Goal: Task Accomplishment & Management: Manage account settings

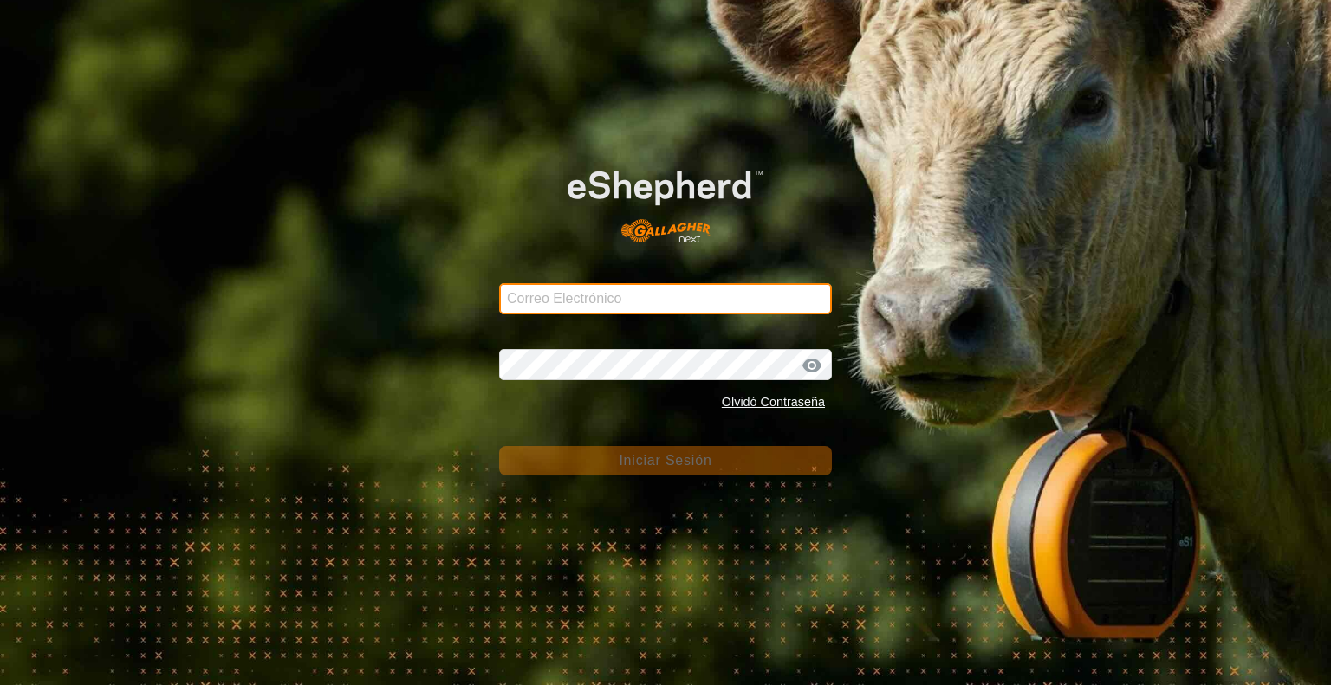
click at [574, 302] on input "Correo Electrónico" at bounding box center [665, 298] width 333 height 31
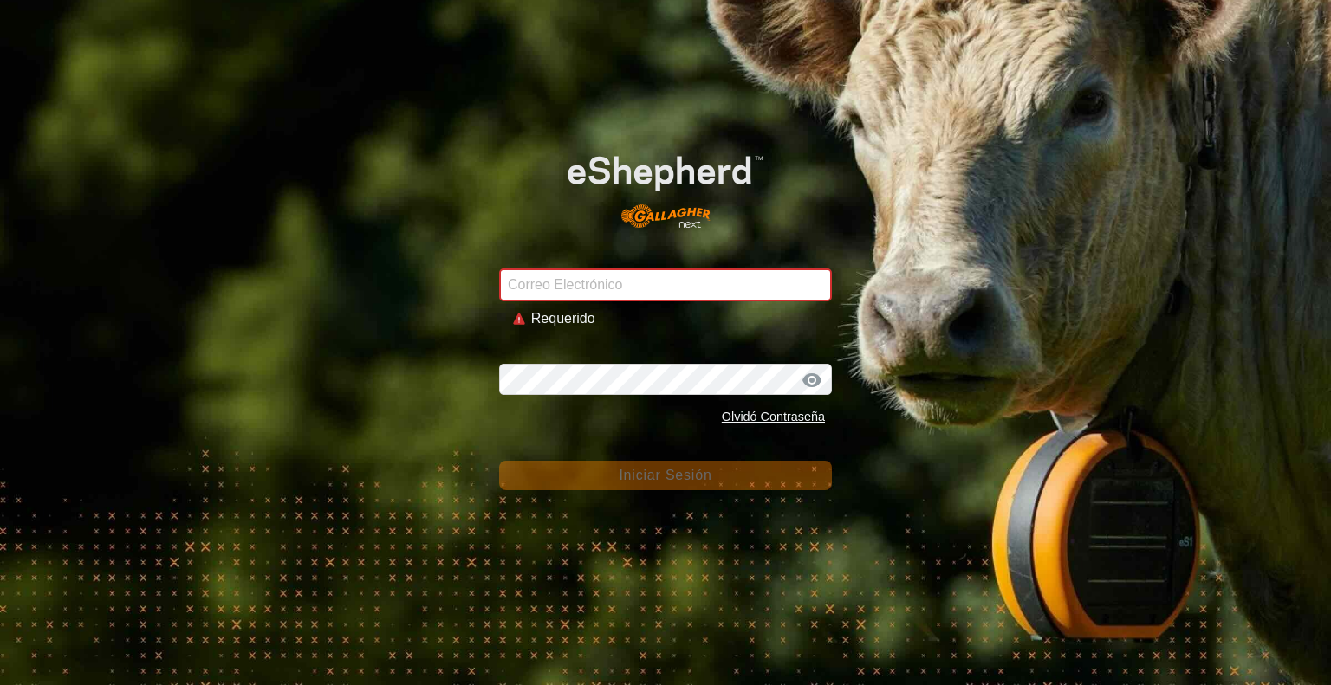
type input "[EMAIL_ADDRESS][DOMAIN_NAME]"
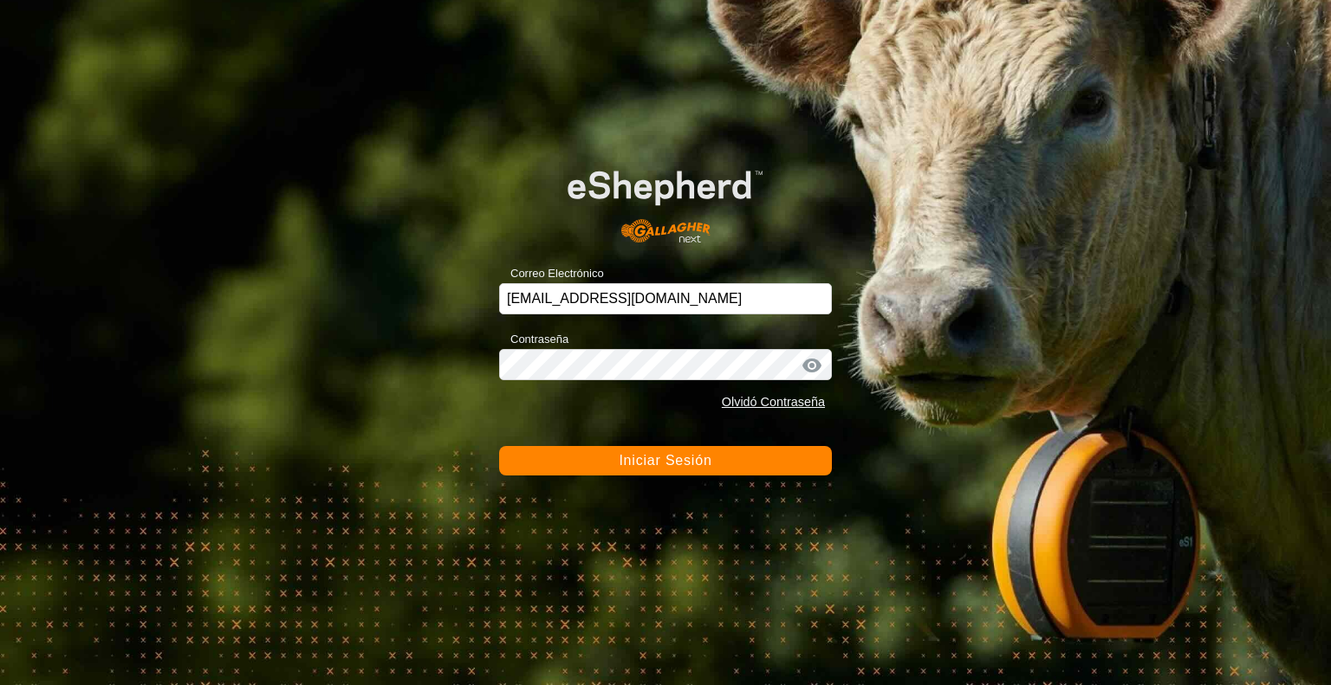
click at [692, 462] on span "Iniciar Sesión" at bounding box center [665, 460] width 93 height 15
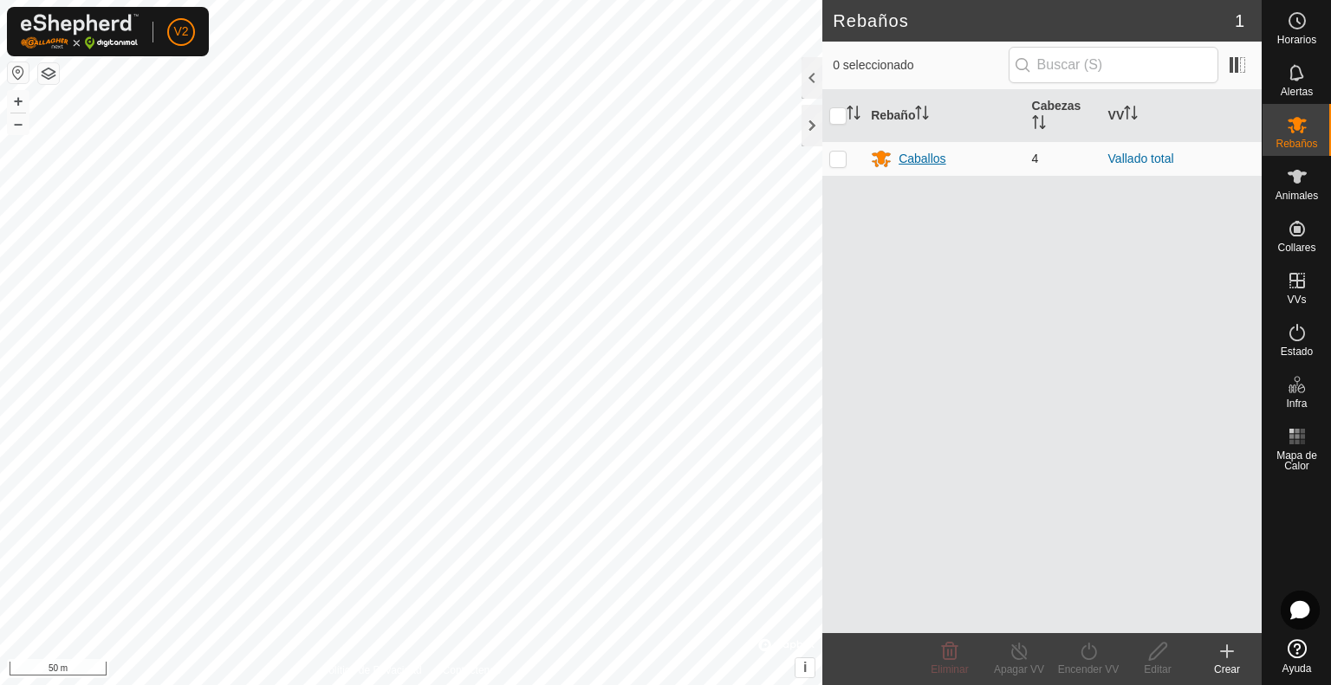
click at [919, 159] on div "Caballos" at bounding box center [922, 159] width 47 height 18
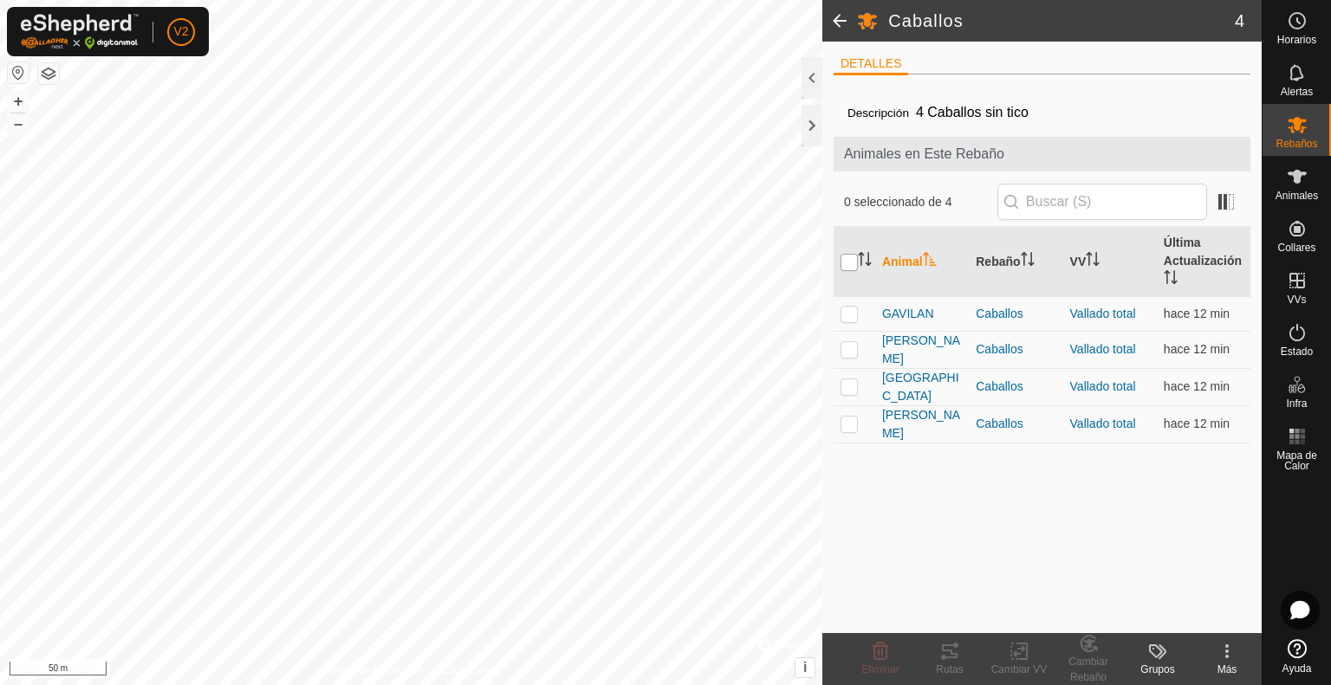
click at [851, 263] on input "checkbox" at bounding box center [849, 262] width 17 height 17
checkbox input "true"
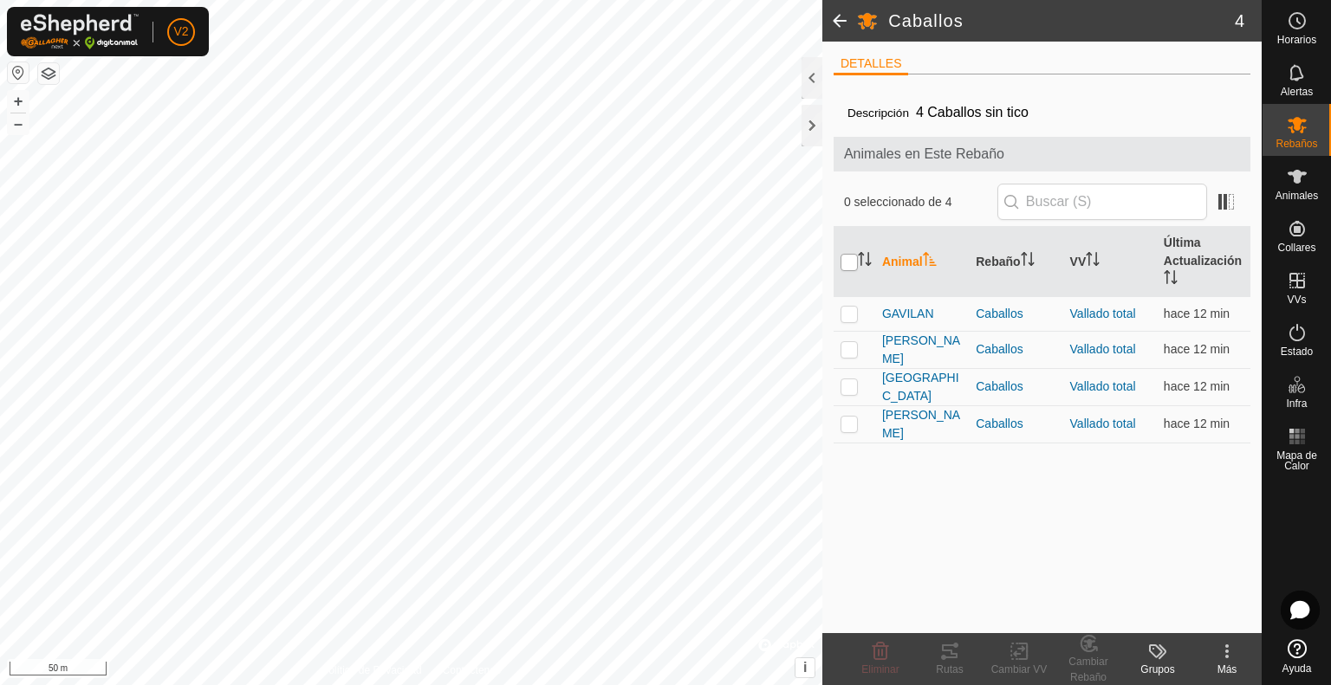
checkbox input "true"
click at [952, 654] on icon at bounding box center [950, 652] width 16 height 14
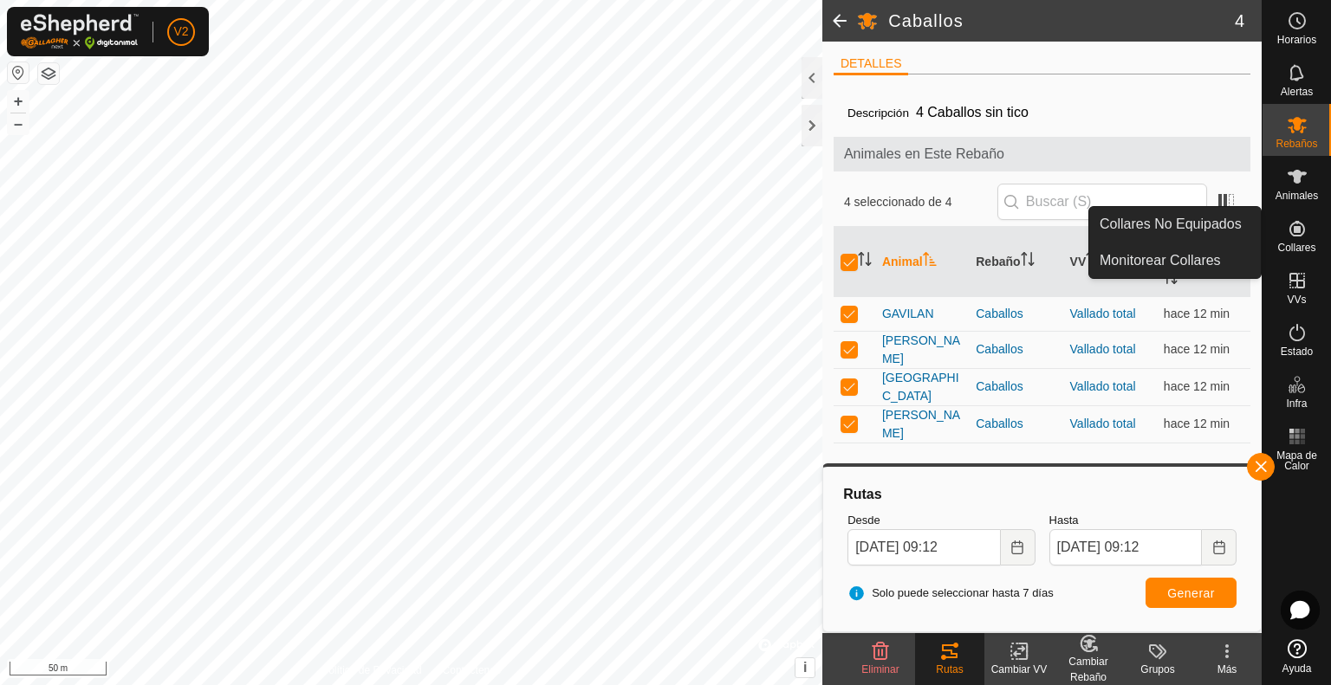
click at [1298, 231] on icon at bounding box center [1297, 229] width 16 height 16
click at [1140, 266] on link "Monitorear Collares" at bounding box center [1175, 261] width 172 height 35
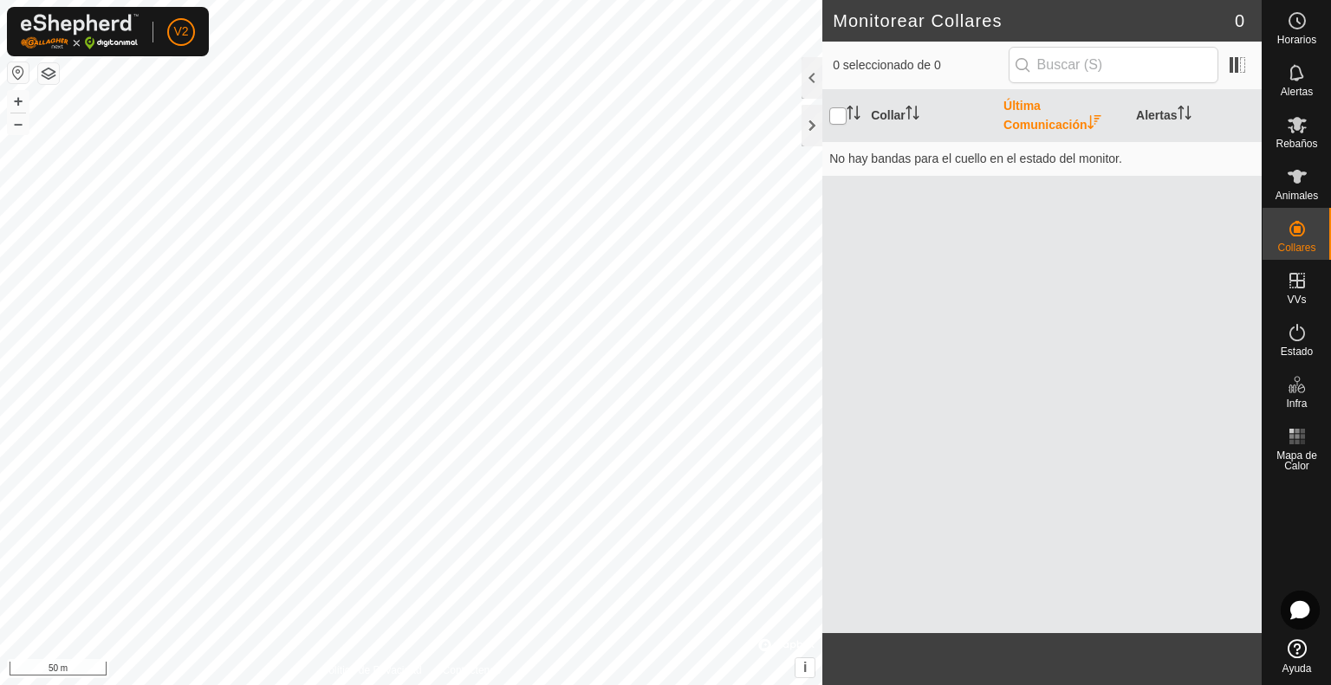
click at [836, 120] on input "checkbox" at bounding box center [837, 115] width 17 height 17
click at [836, 118] on input "checkbox" at bounding box center [837, 115] width 17 height 17
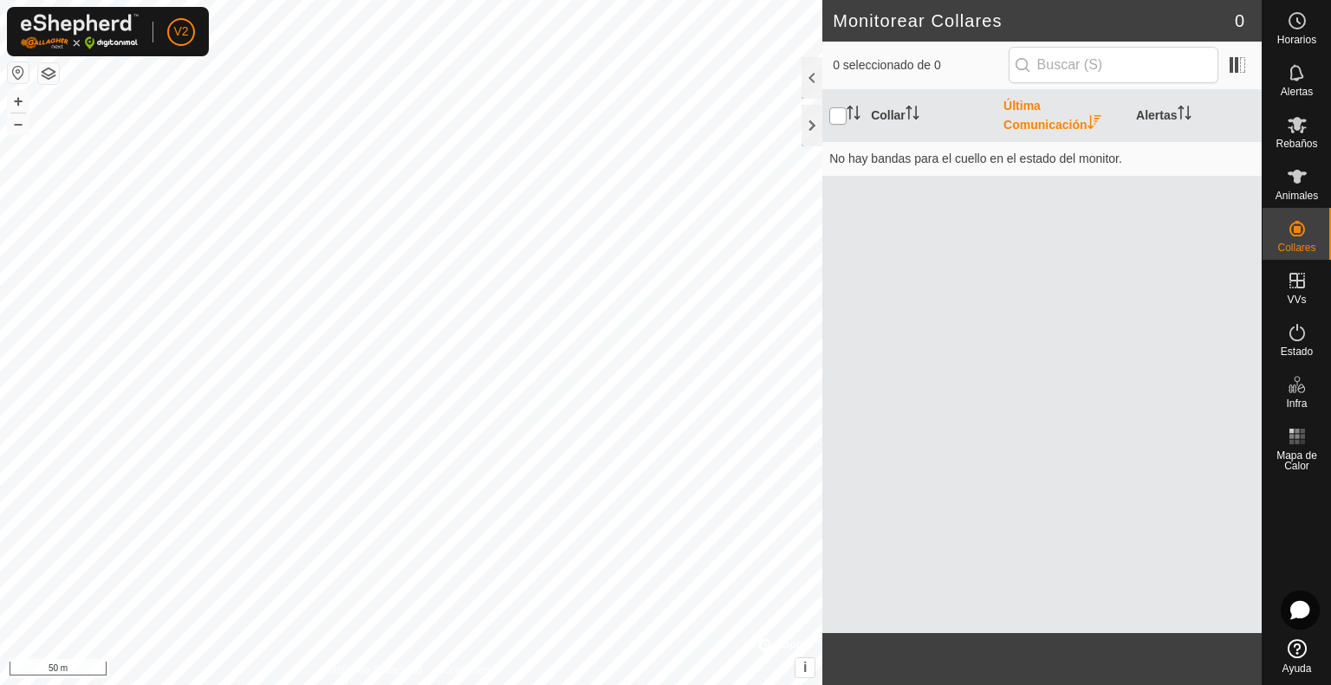
click at [836, 118] on input "checkbox" at bounding box center [837, 115] width 17 height 17
checkbox input "false"
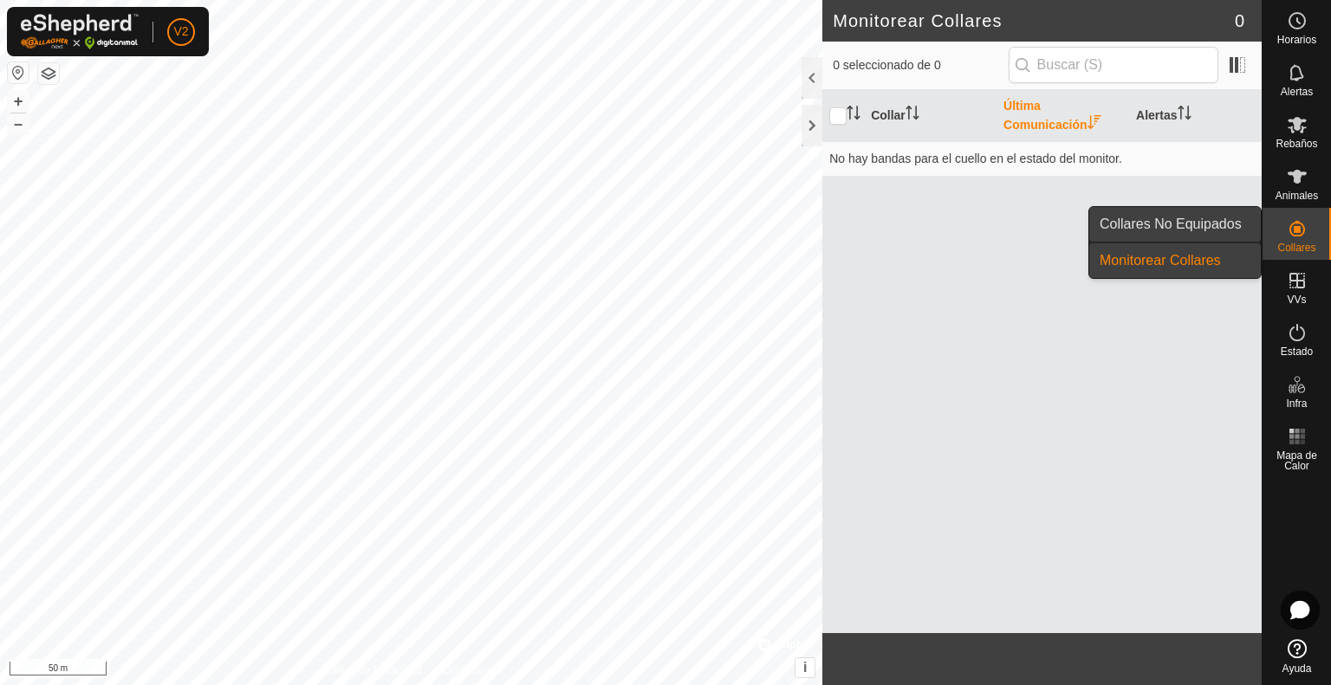
click at [1167, 224] on link "Collares No Equipados" at bounding box center [1175, 224] width 172 height 35
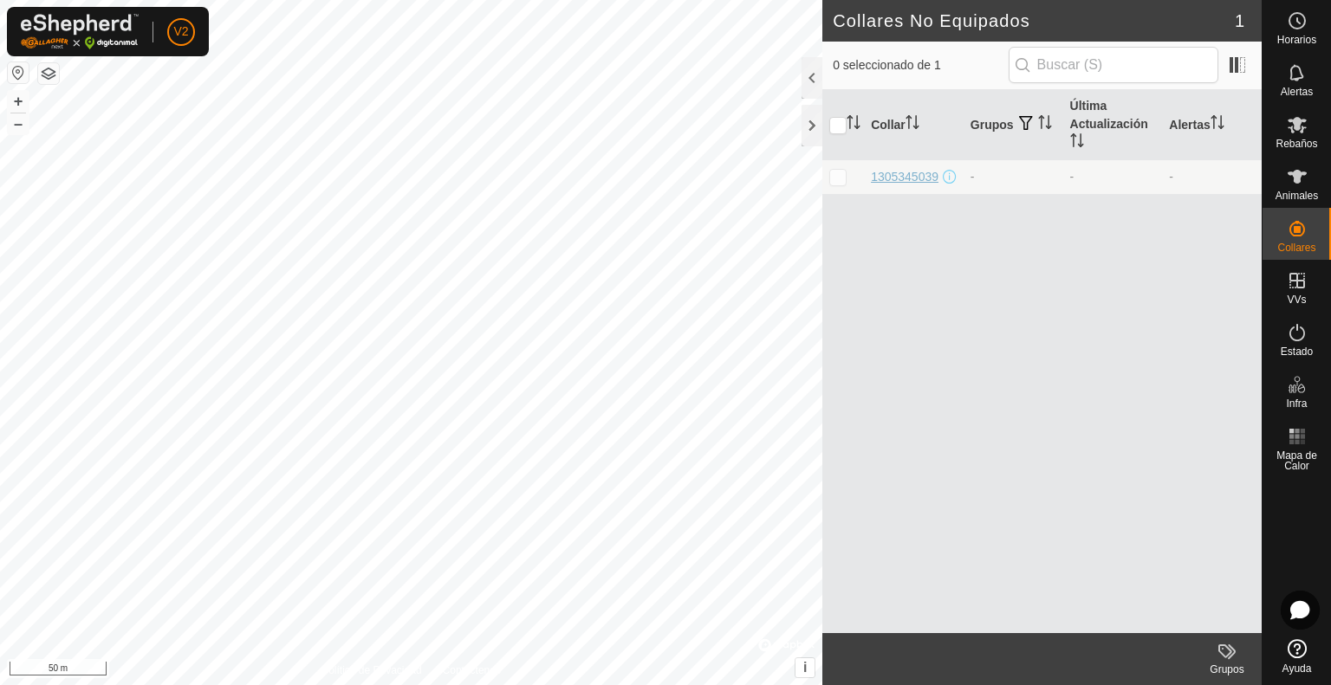
click at [919, 172] on div "1305345039" at bounding box center [905, 177] width 68 height 18
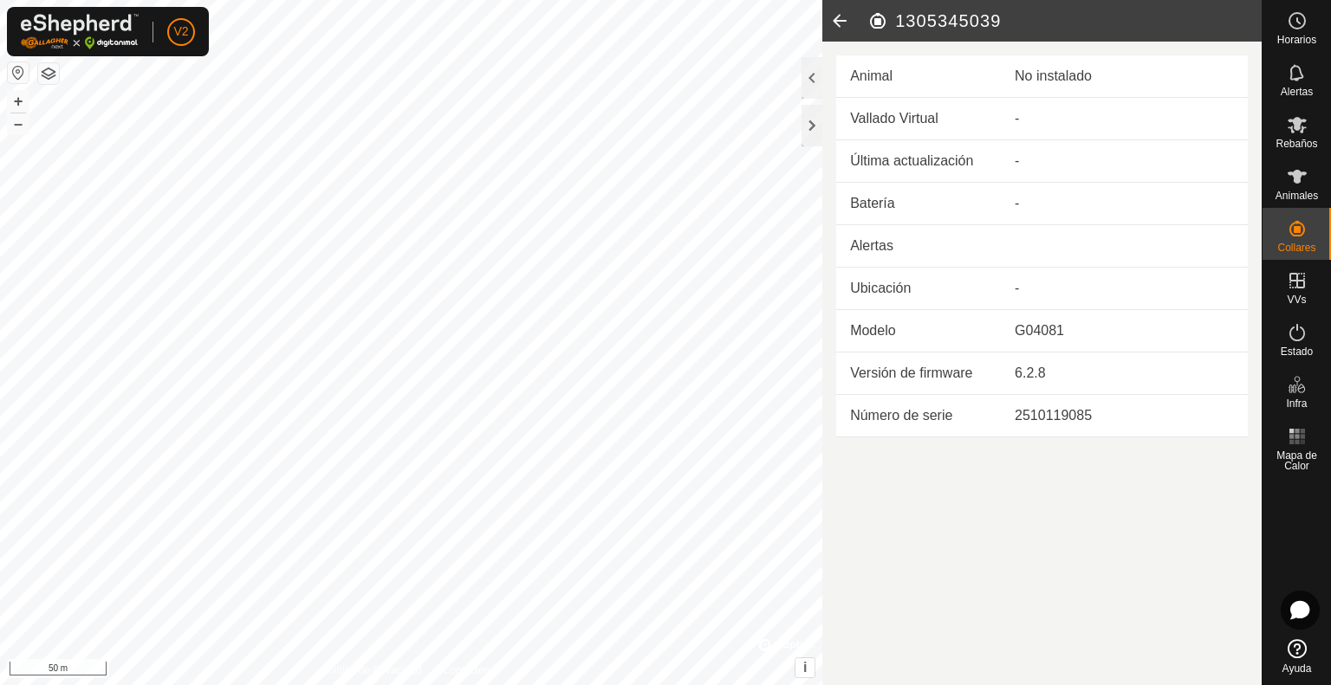
click at [839, 20] on icon at bounding box center [839, 21] width 35 height 42
